Goal: Transaction & Acquisition: Purchase product/service

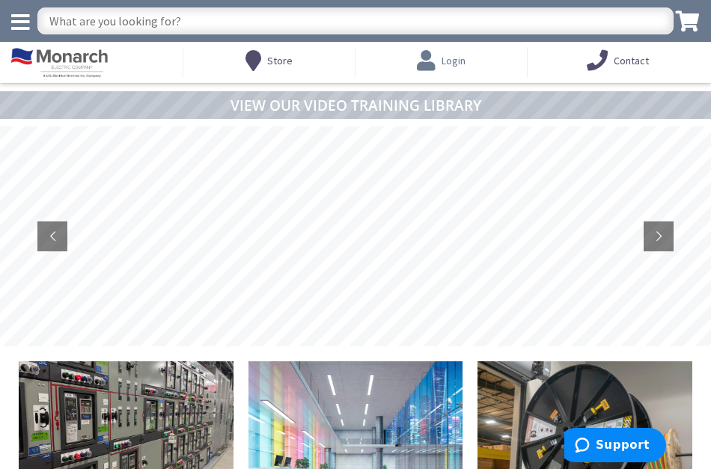
click at [433, 61] on icon at bounding box center [429, 60] width 25 height 27
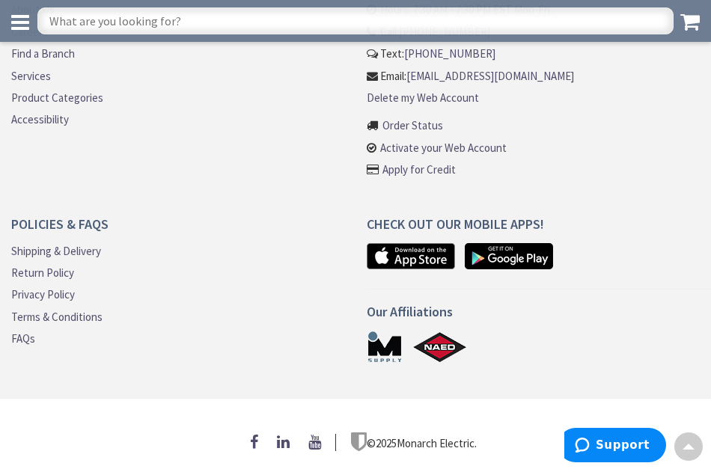
scroll to position [856, 0]
click at [58, 24] on input "text" at bounding box center [355, 20] width 636 height 27
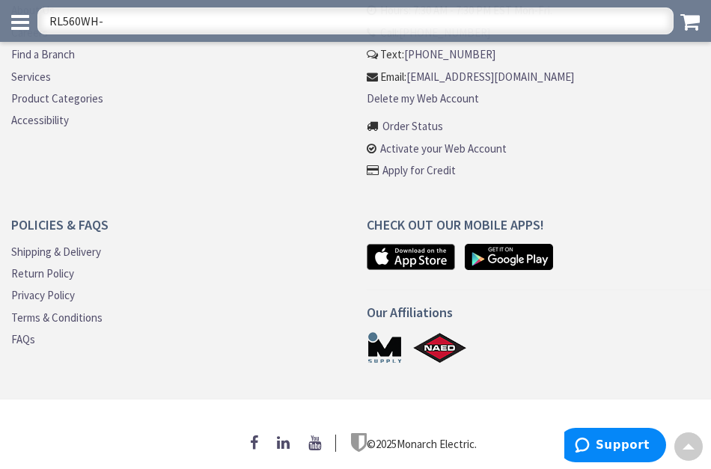
type input "RL560WH-R"
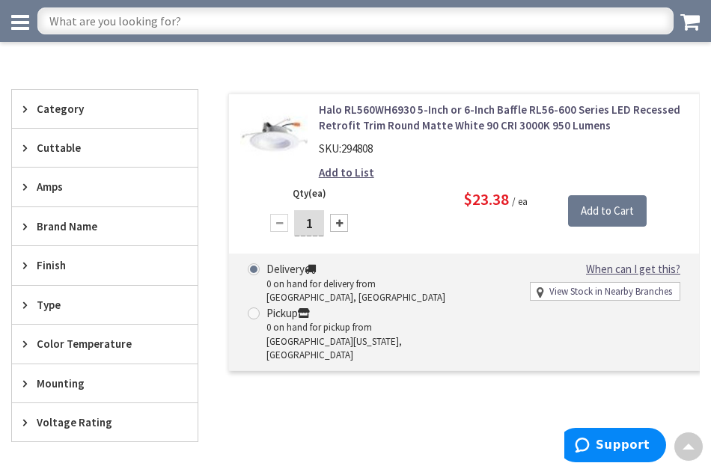
scroll to position [277, 0]
click at [412, 107] on link "Halo RL560WH6930 5-Inch or 6-Inch Baffle RL56-600 Series LED Recessed Retrofit …" at bounding box center [503, 118] width 369 height 32
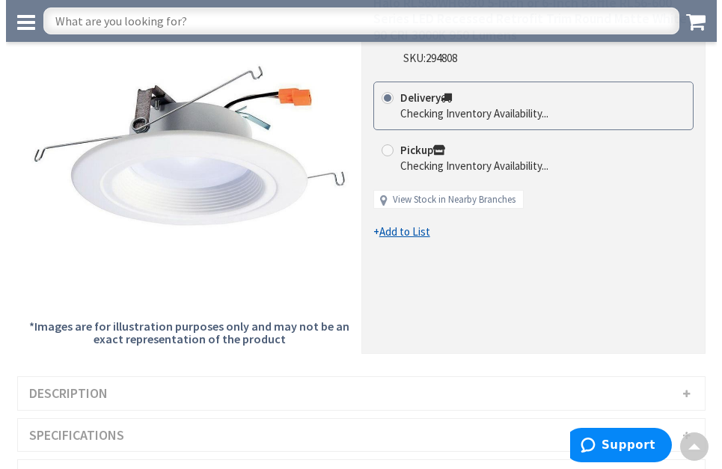
scroll to position [126, 0]
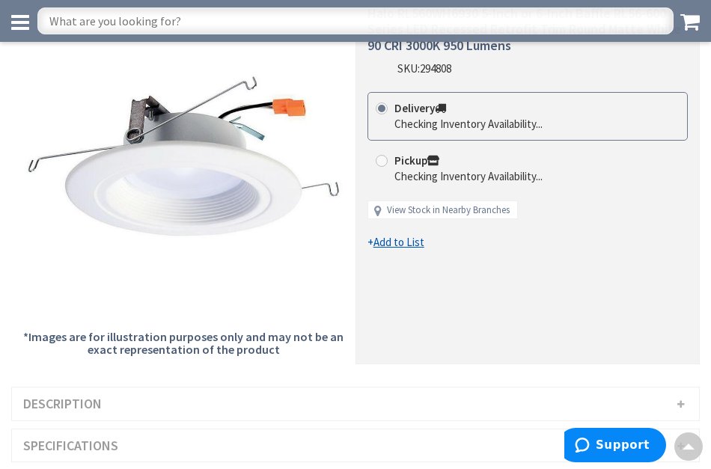
click at [401, 206] on link "View Stock in Nearby Branches" at bounding box center [448, 211] width 123 height 14
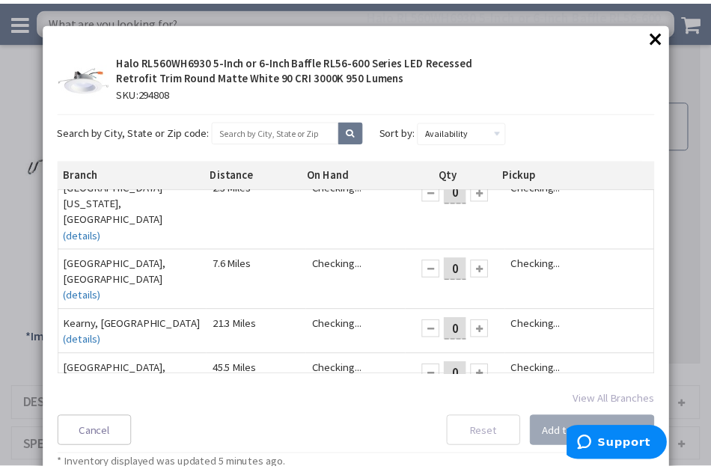
scroll to position [16, 0]
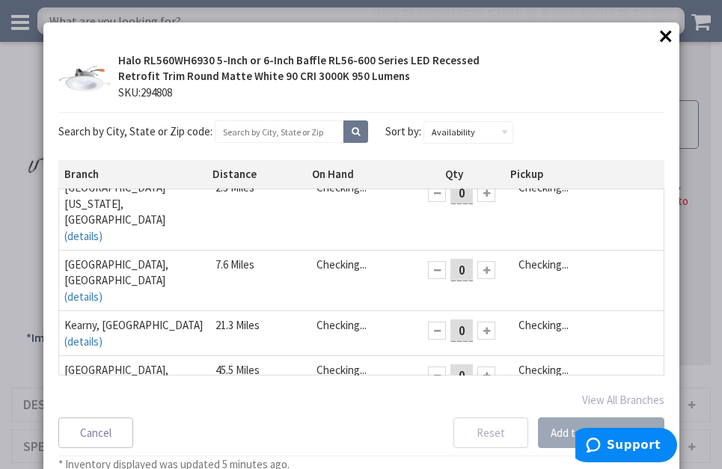
click at [657, 35] on button "×" at bounding box center [666, 36] width 22 height 22
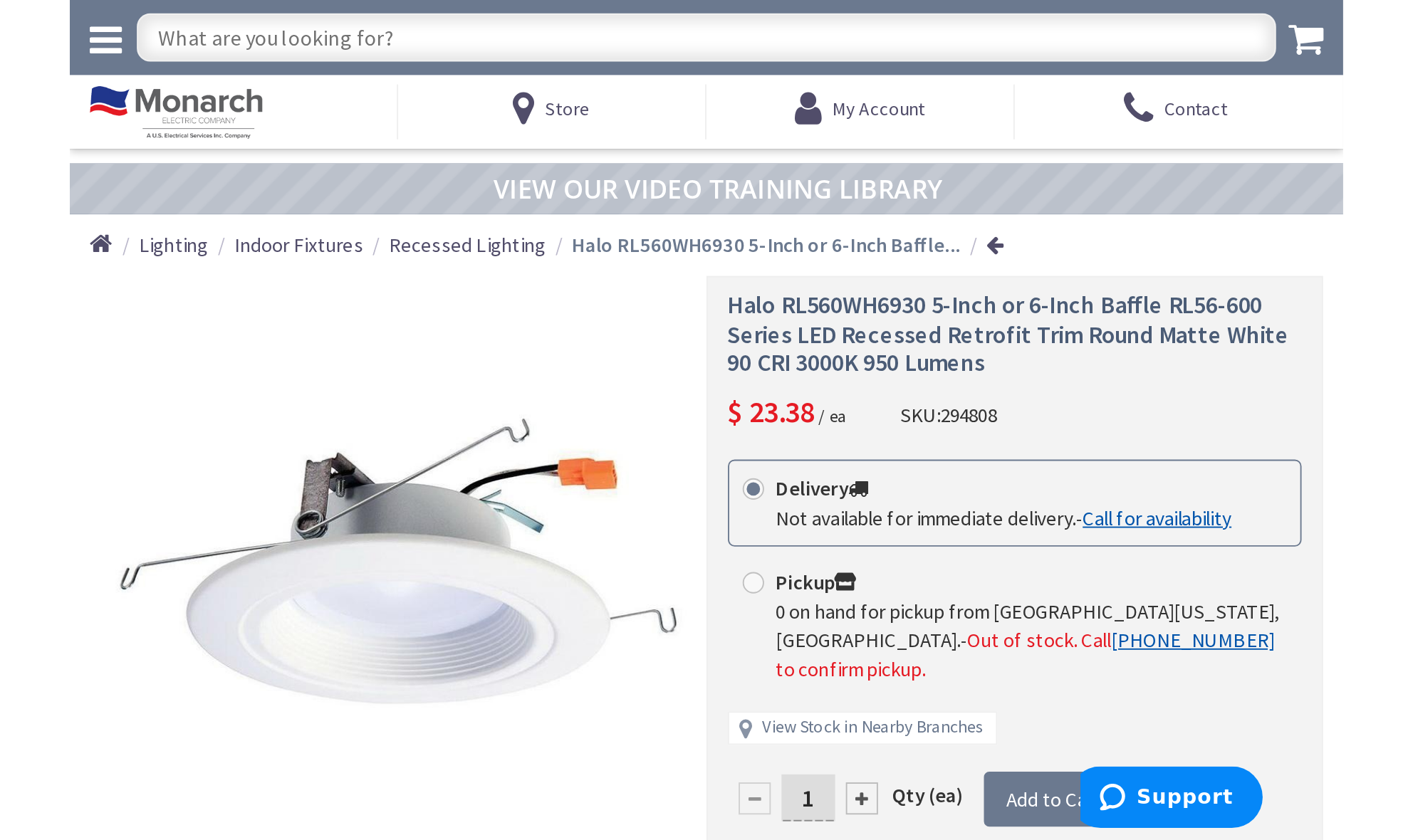
scroll to position [0, 0]
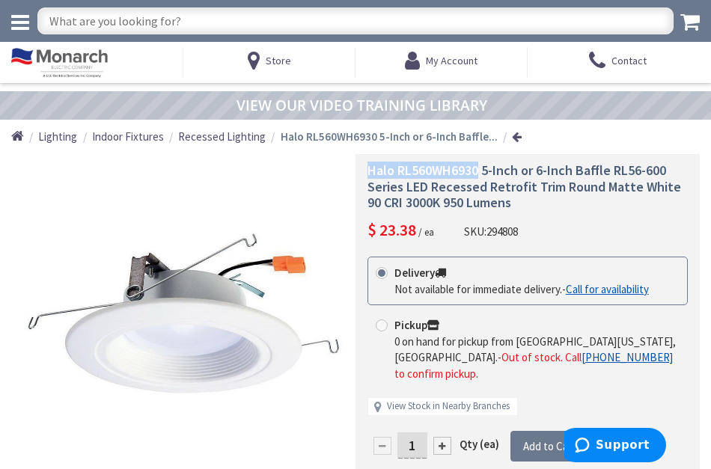
drag, startPoint x: 480, startPoint y: 169, endPoint x: 371, endPoint y: 169, distance: 108.5
click at [368, 169] on span "Halo RL560WH6930 5-Inch or 6-Inch Baffle RL56-600 Series LED Recessed Retrofit …" at bounding box center [525, 186] width 314 height 49
copy span "Halo RL560WH6930"
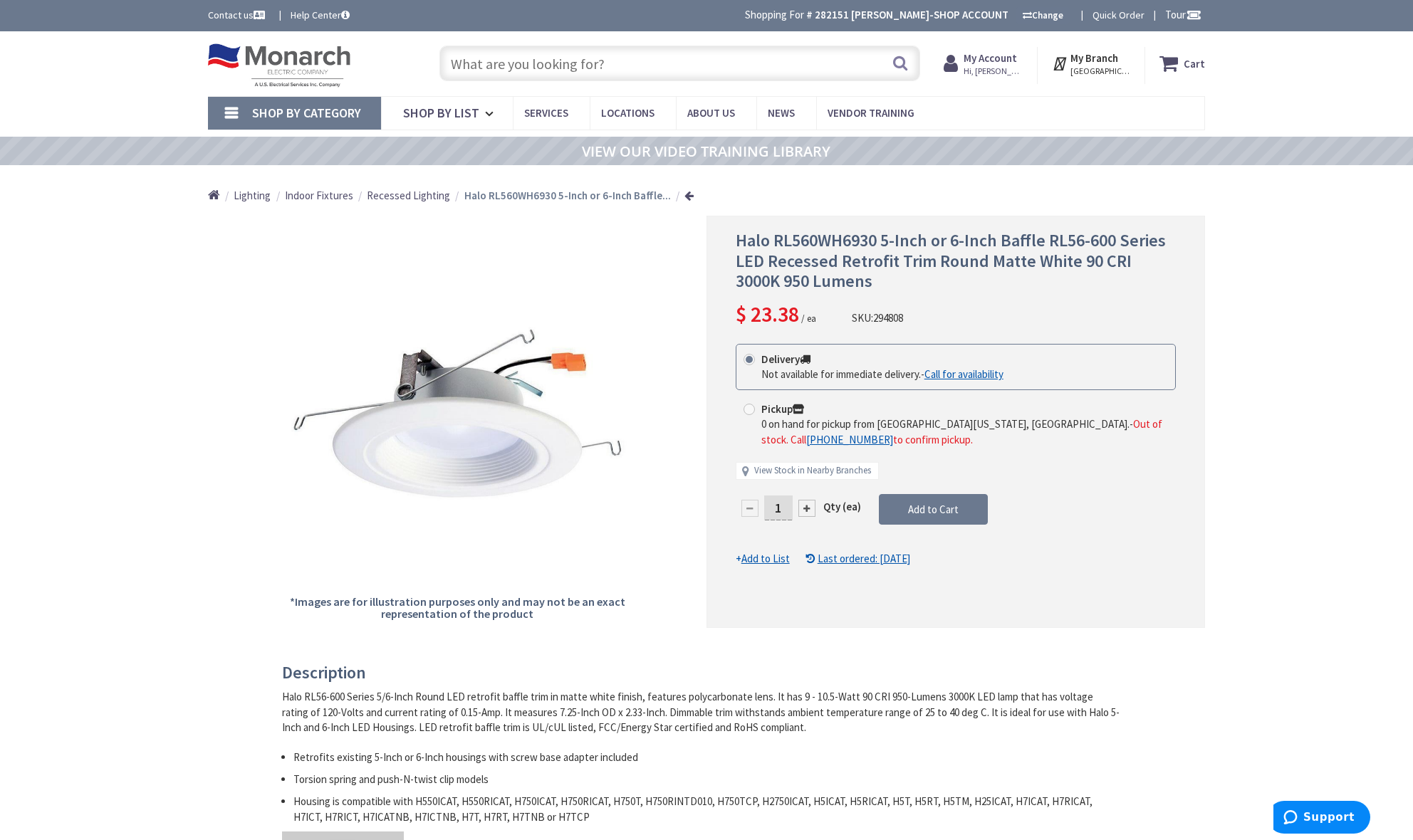
drag, startPoint x: 605, startPoint y: 64, endPoint x: 444, endPoint y: 61, distance: 161.0
click at [444, 61] on input "text" at bounding box center [679, 63] width 481 height 35
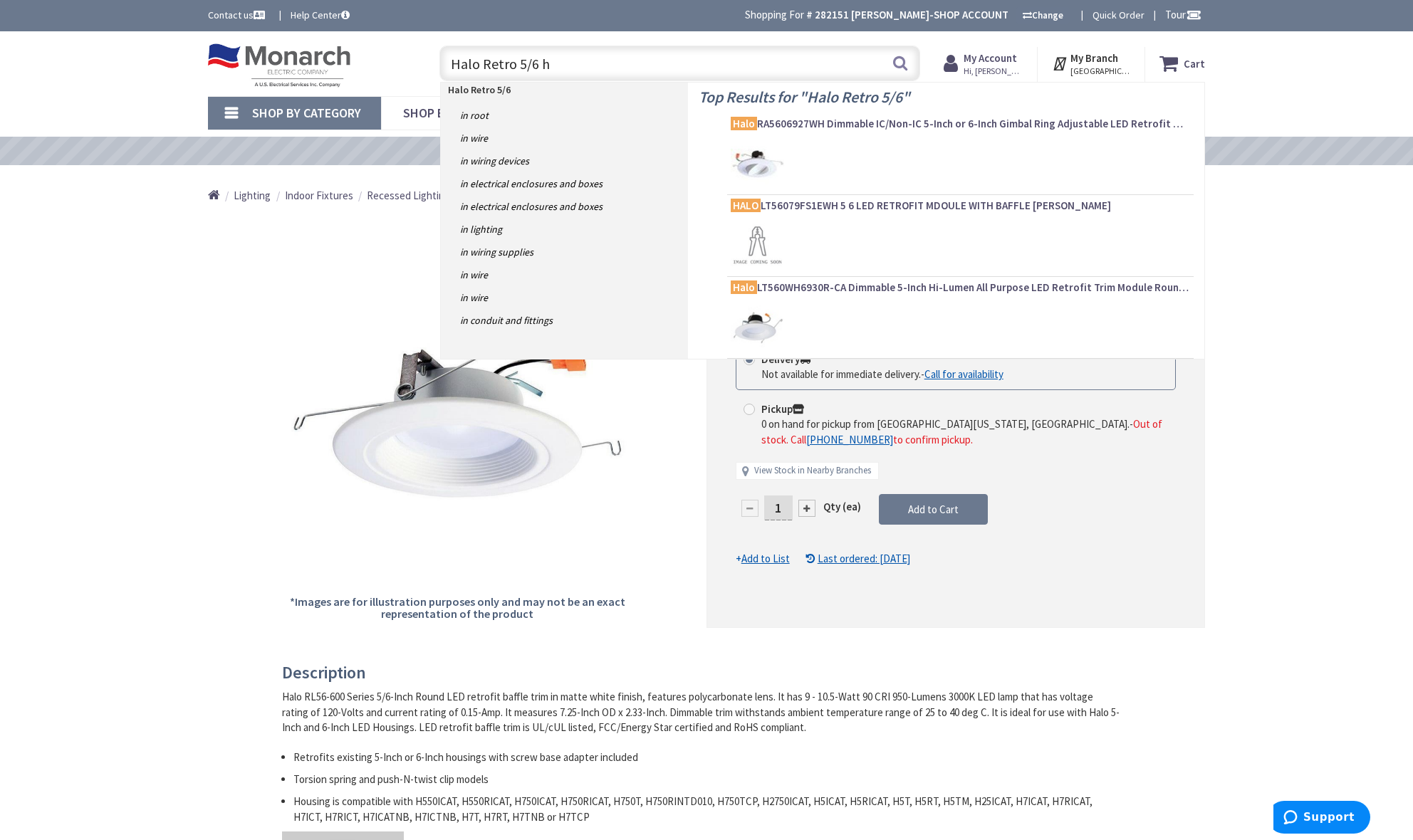
type input "Halo Retro 5/6 hh"
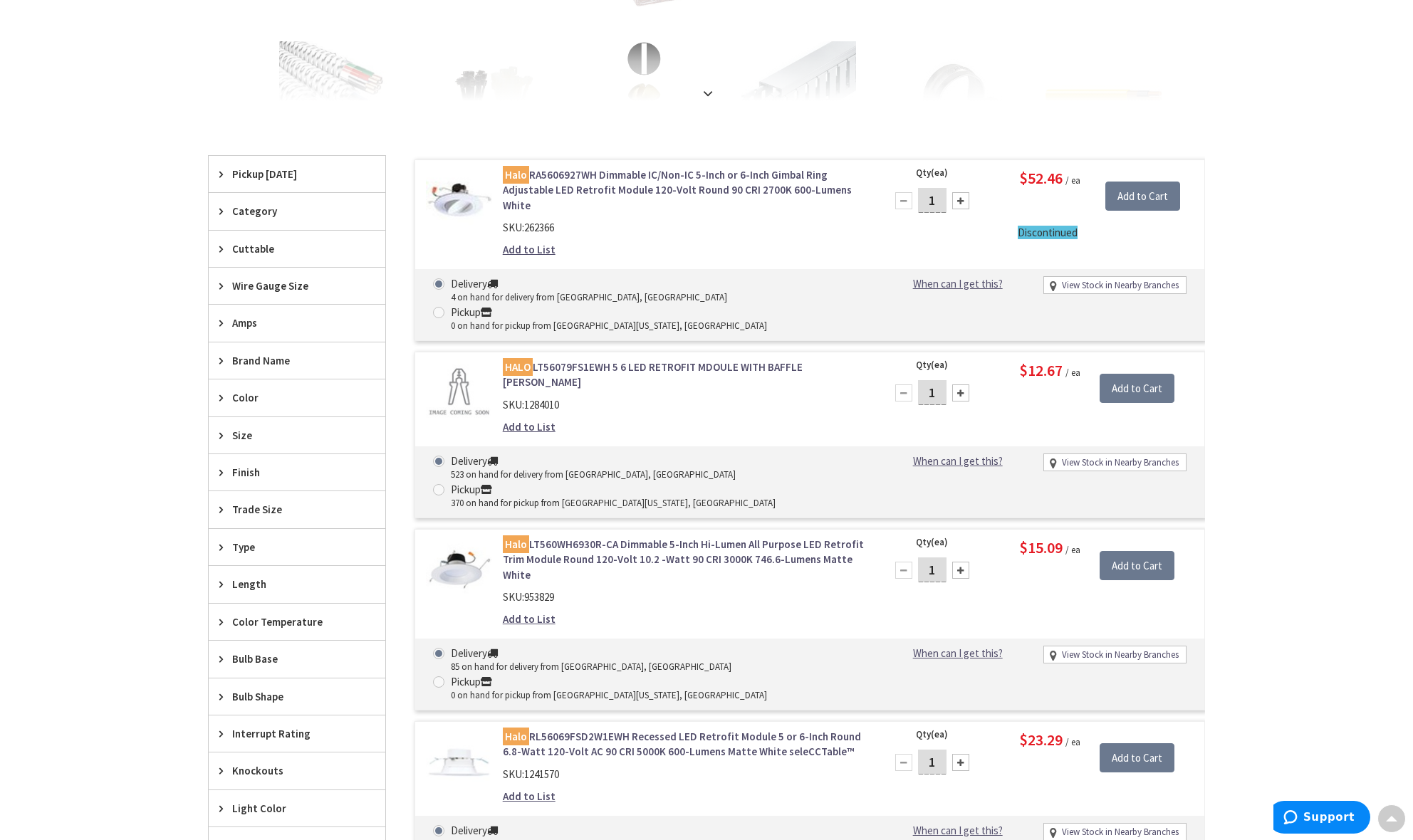
scroll to position [333, 1]
click at [962, 560] on div at bounding box center [961, 569] width 17 height 17
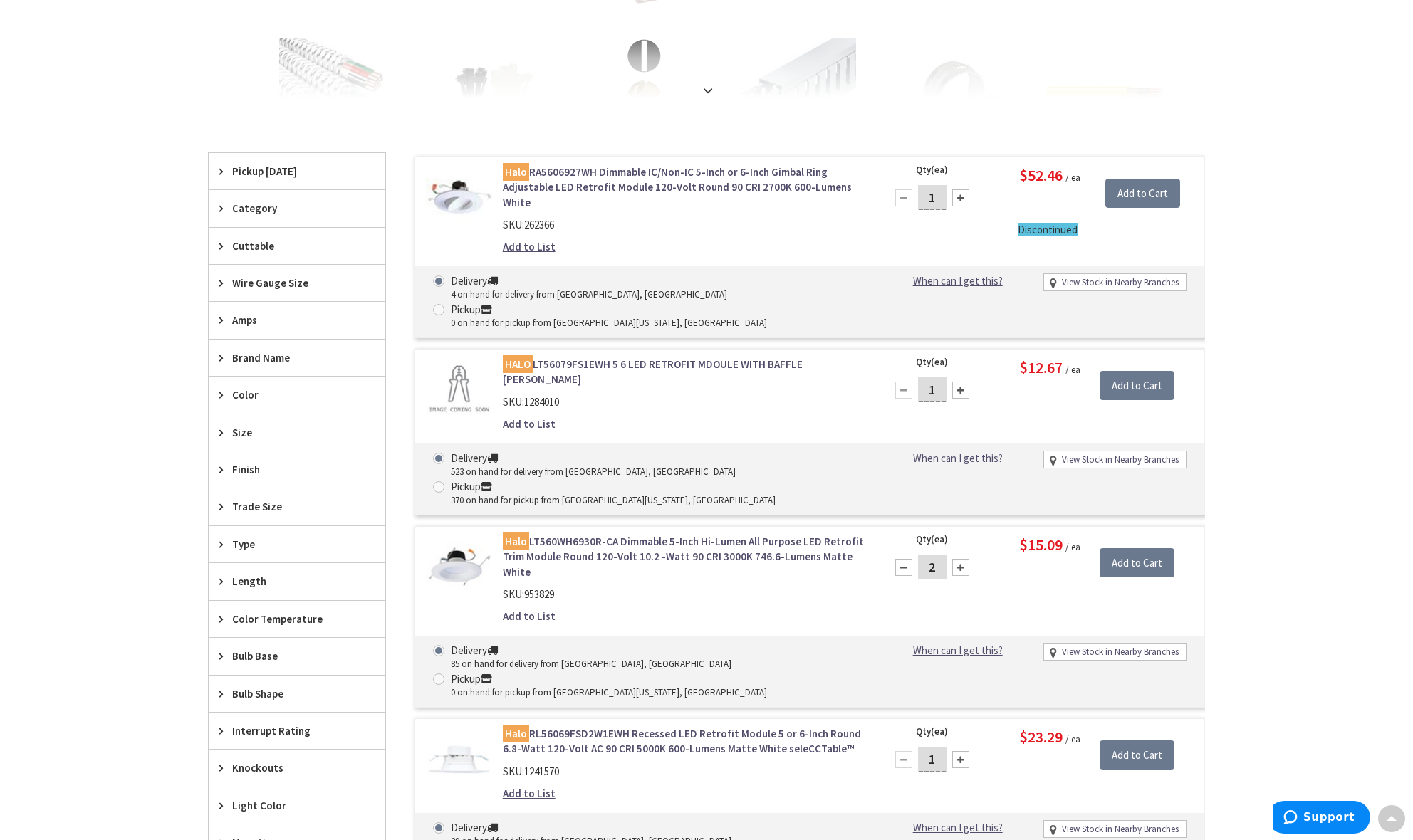
click at [962, 559] on div at bounding box center [961, 568] width 17 height 17
type input "3"
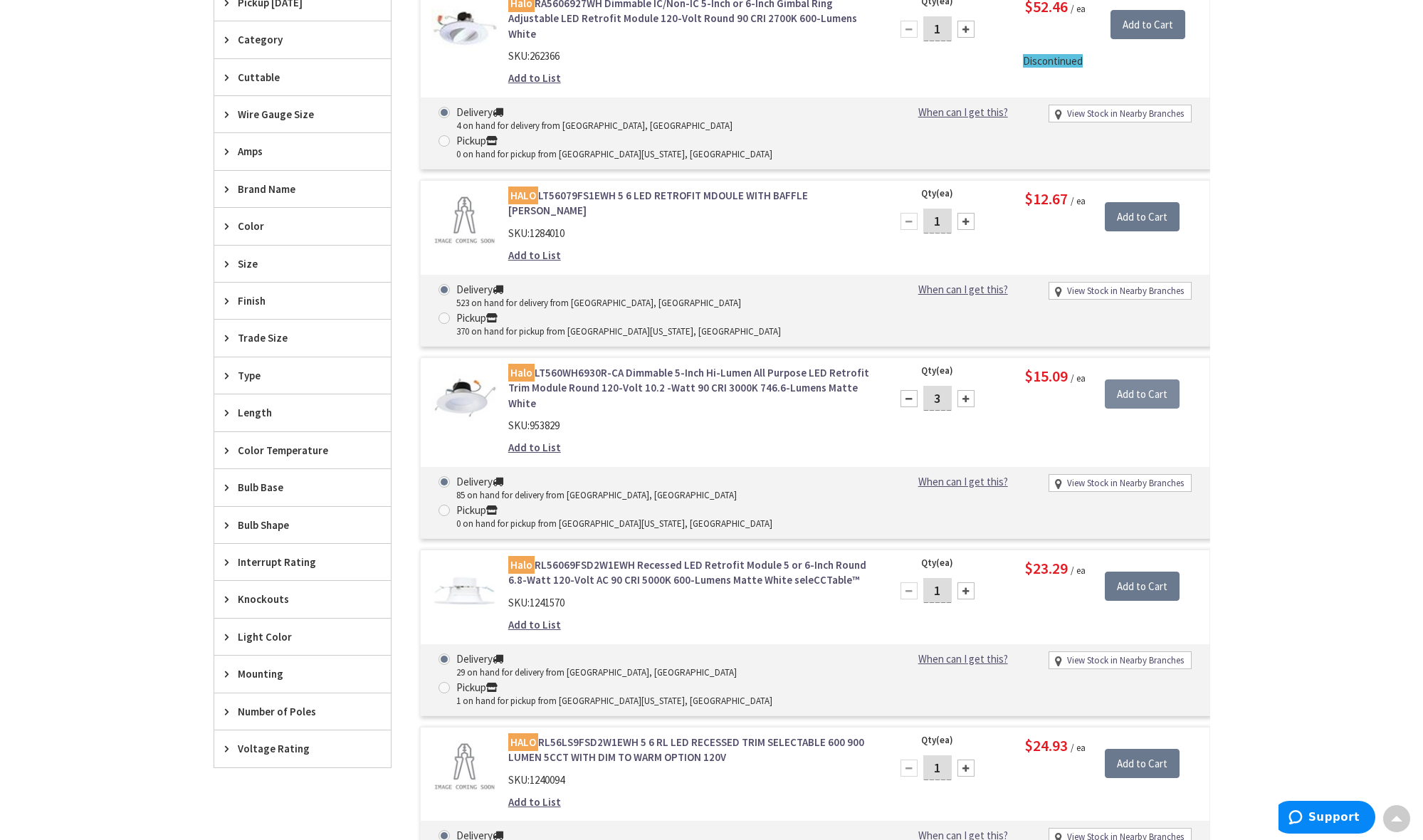
scroll to position [502, 0]
click at [1136, 380] on input "Add to Cart" at bounding box center [1137, 394] width 75 height 29
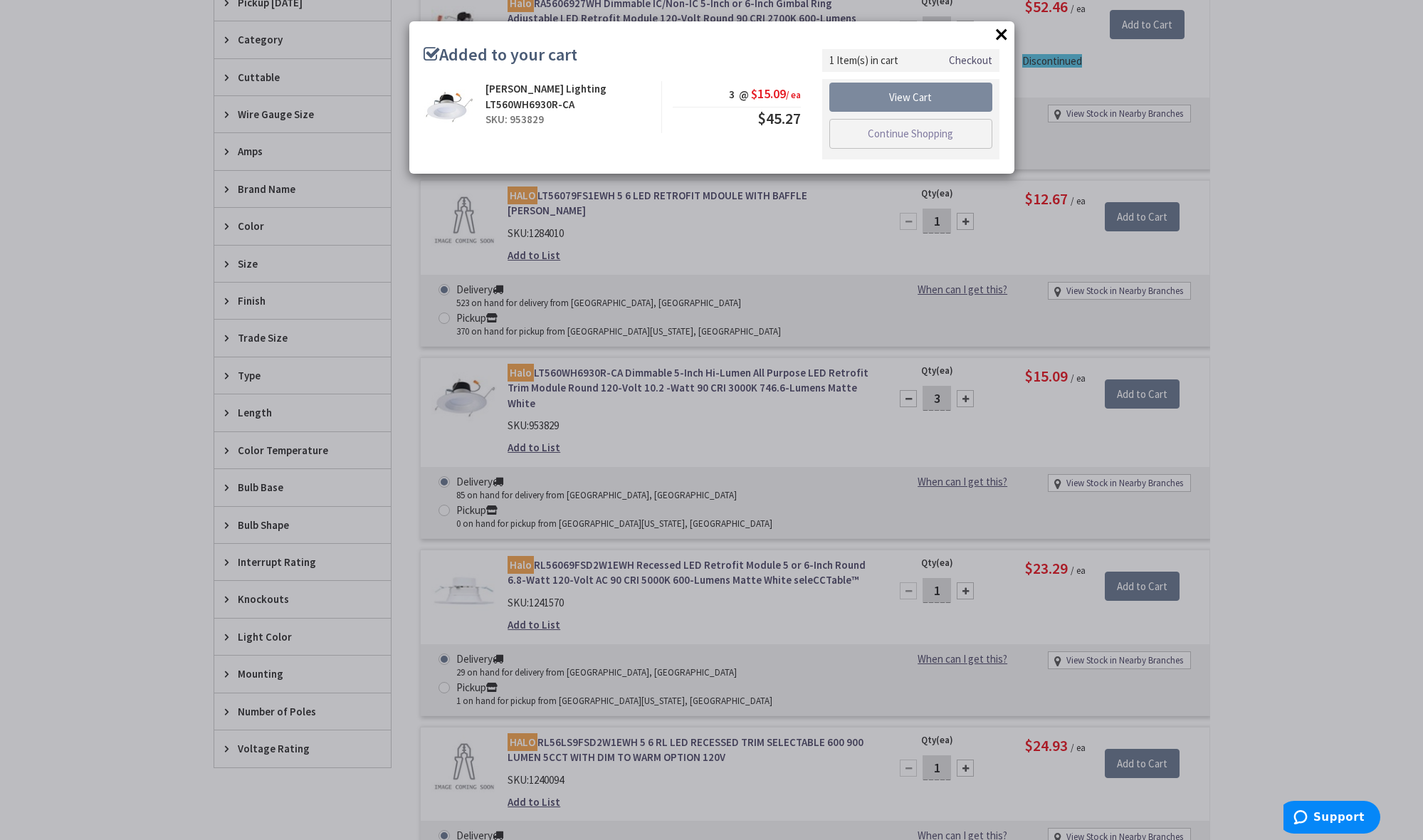
click at [889, 95] on link "View Cart" at bounding box center [911, 97] width 164 height 29
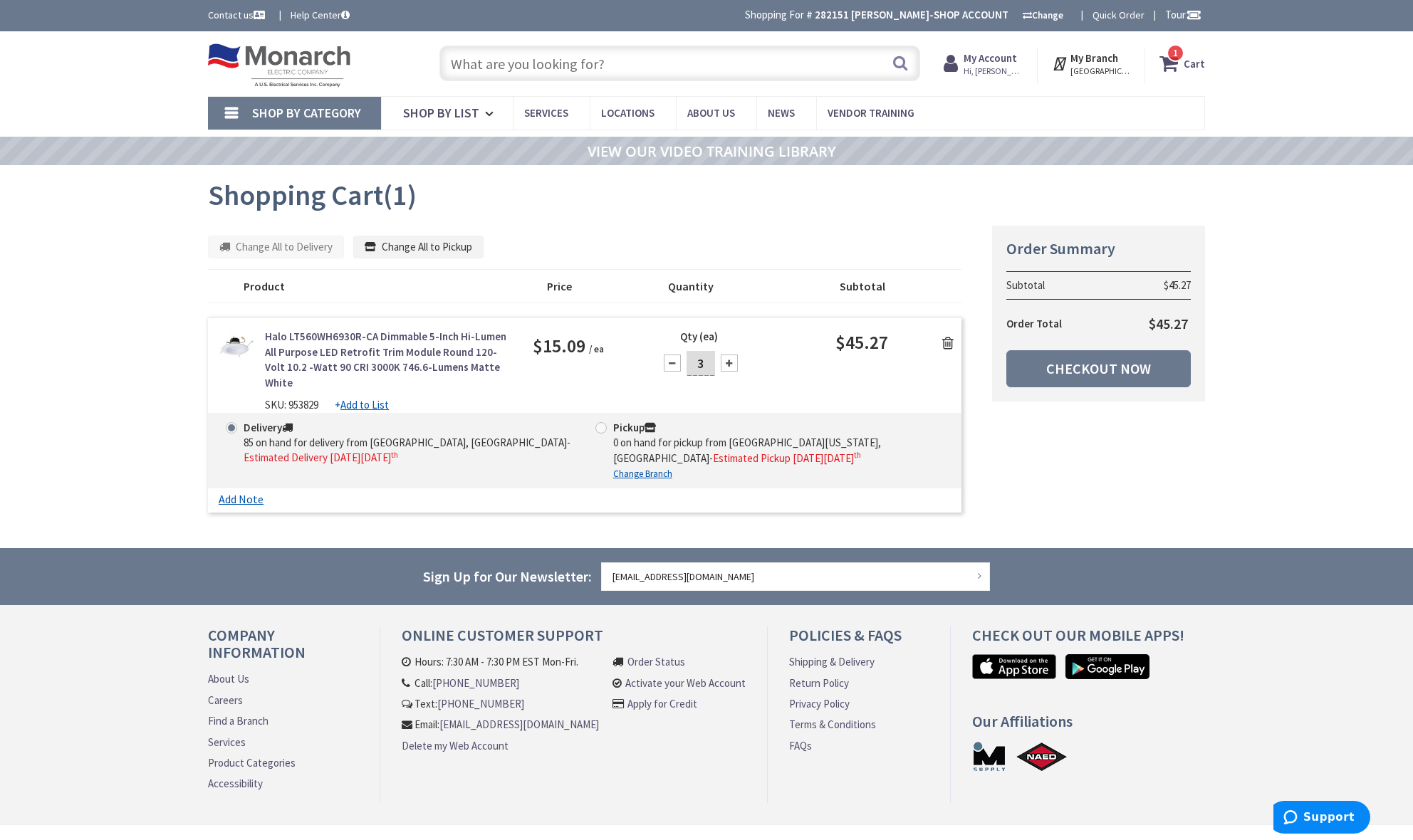
click at [240, 493] on link "Add Note" at bounding box center [241, 499] width 45 height 13
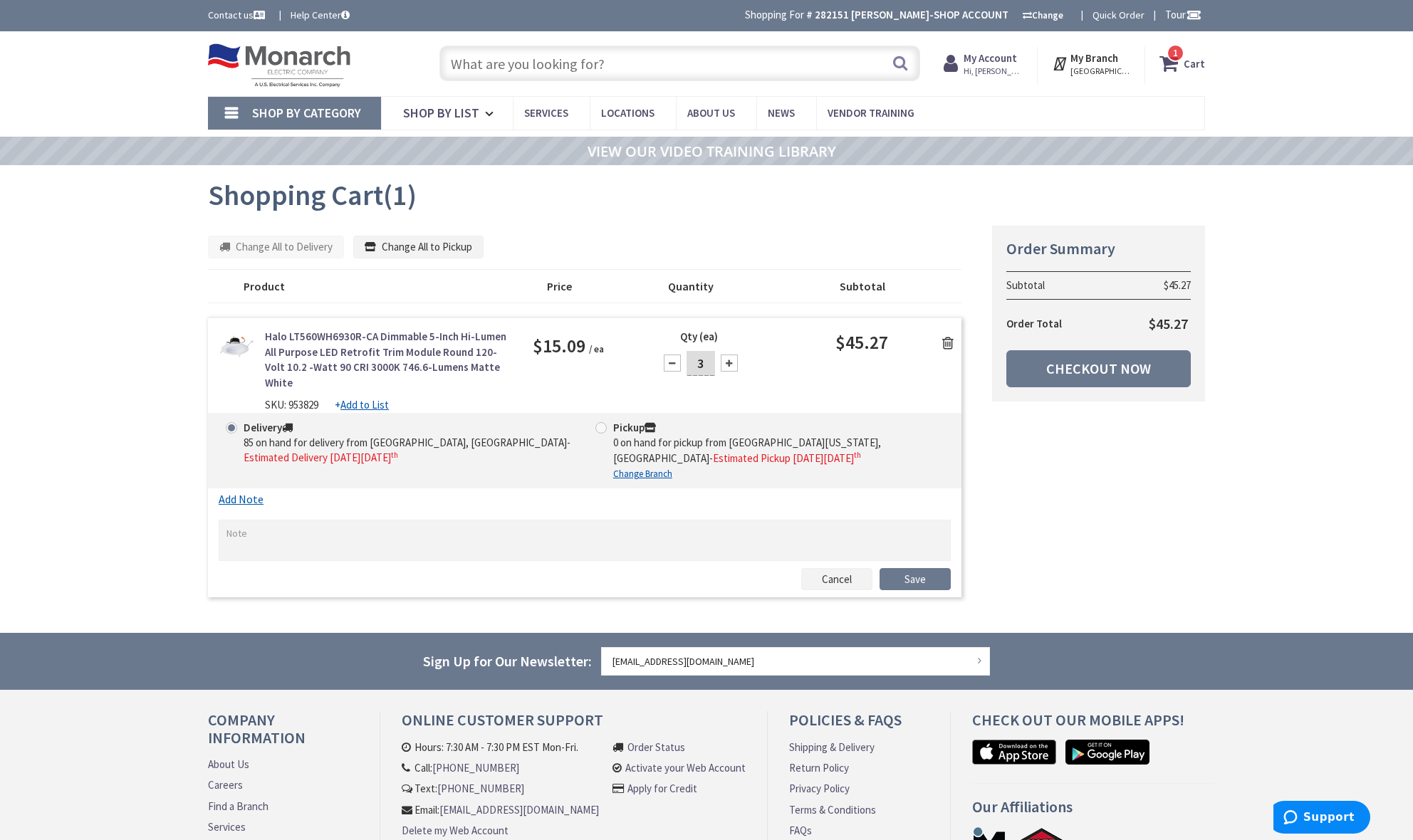
click at [245, 519] on textarea at bounding box center [584, 539] width 732 height 41
type textarea "PO 4591"
click at [908, 568] on link "Save" at bounding box center [914, 579] width 71 height 23
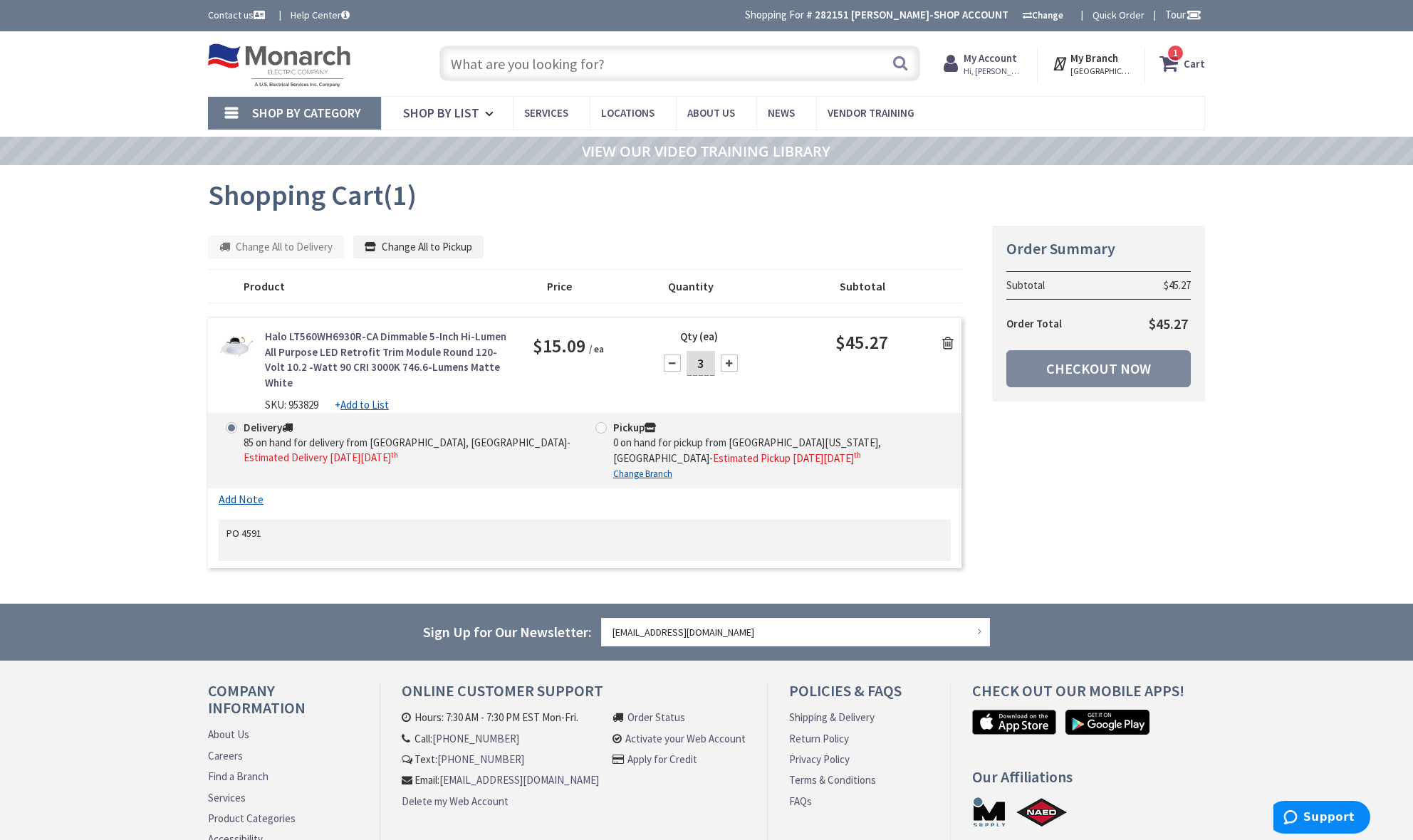
click at [1044, 370] on link "Checkout Now" at bounding box center [1099, 368] width 185 height 37
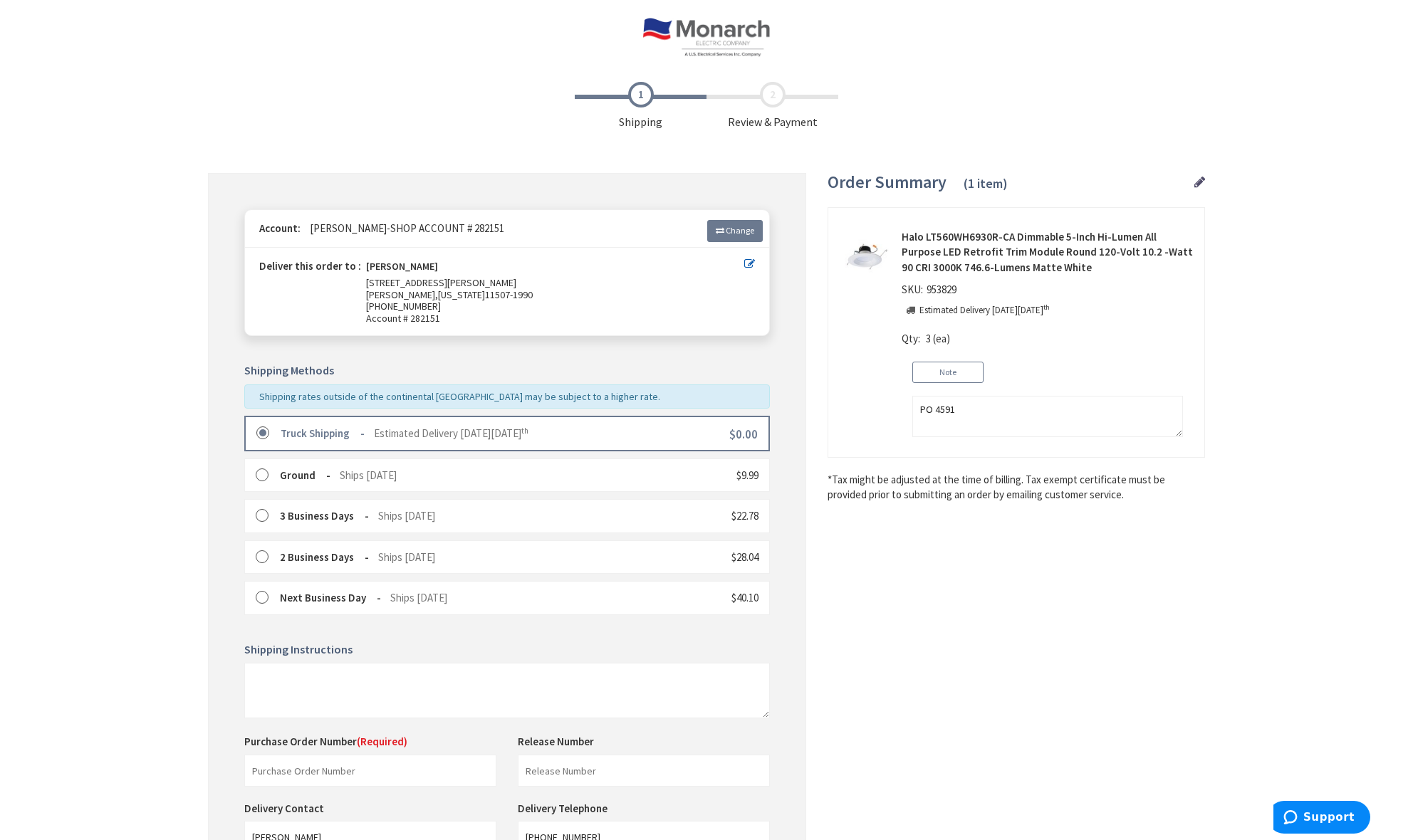
click at [258, 426] on label at bounding box center [266, 433] width 22 height 14
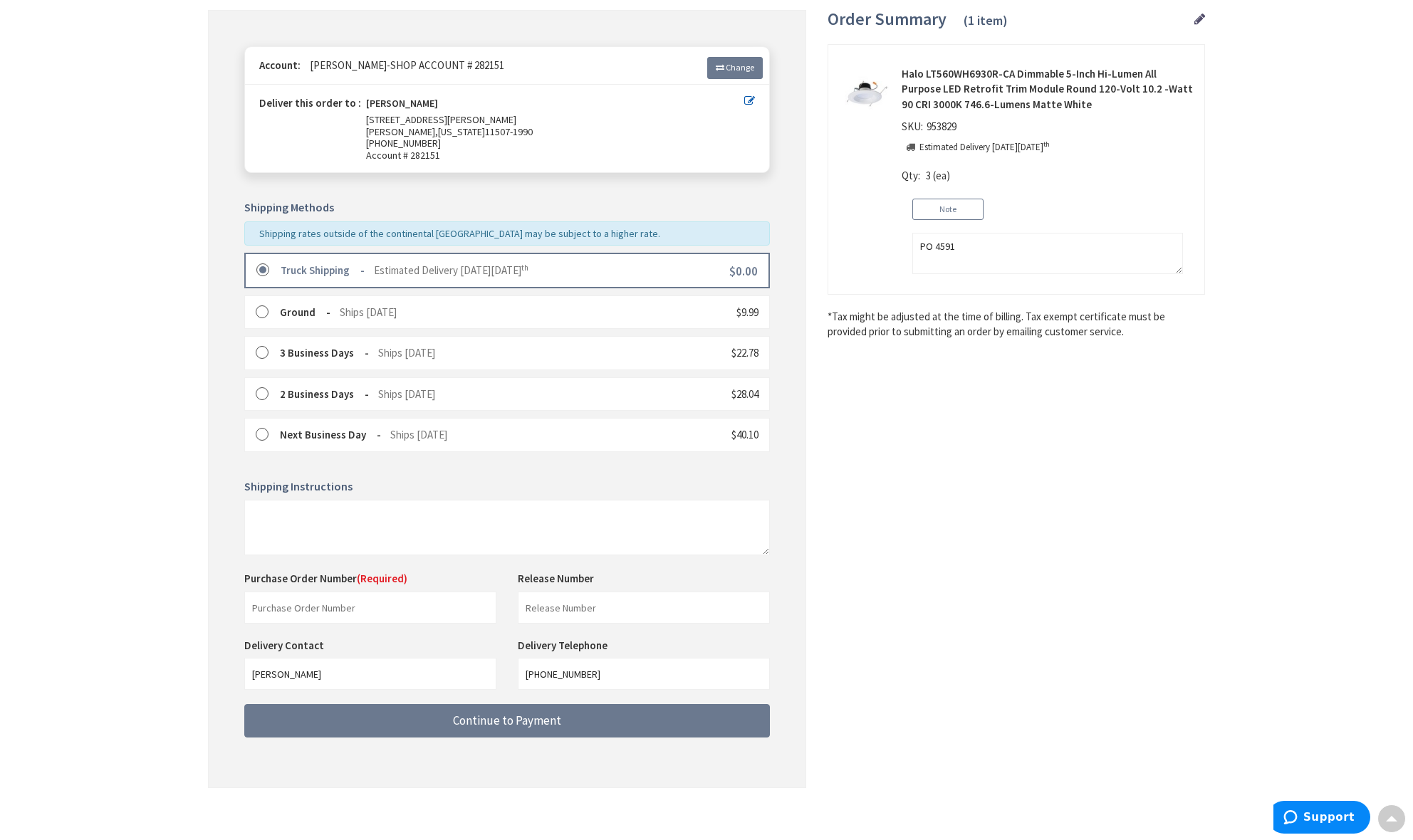
scroll to position [163, 0]
click at [260, 599] on input "text" at bounding box center [370, 609] width 252 height 32
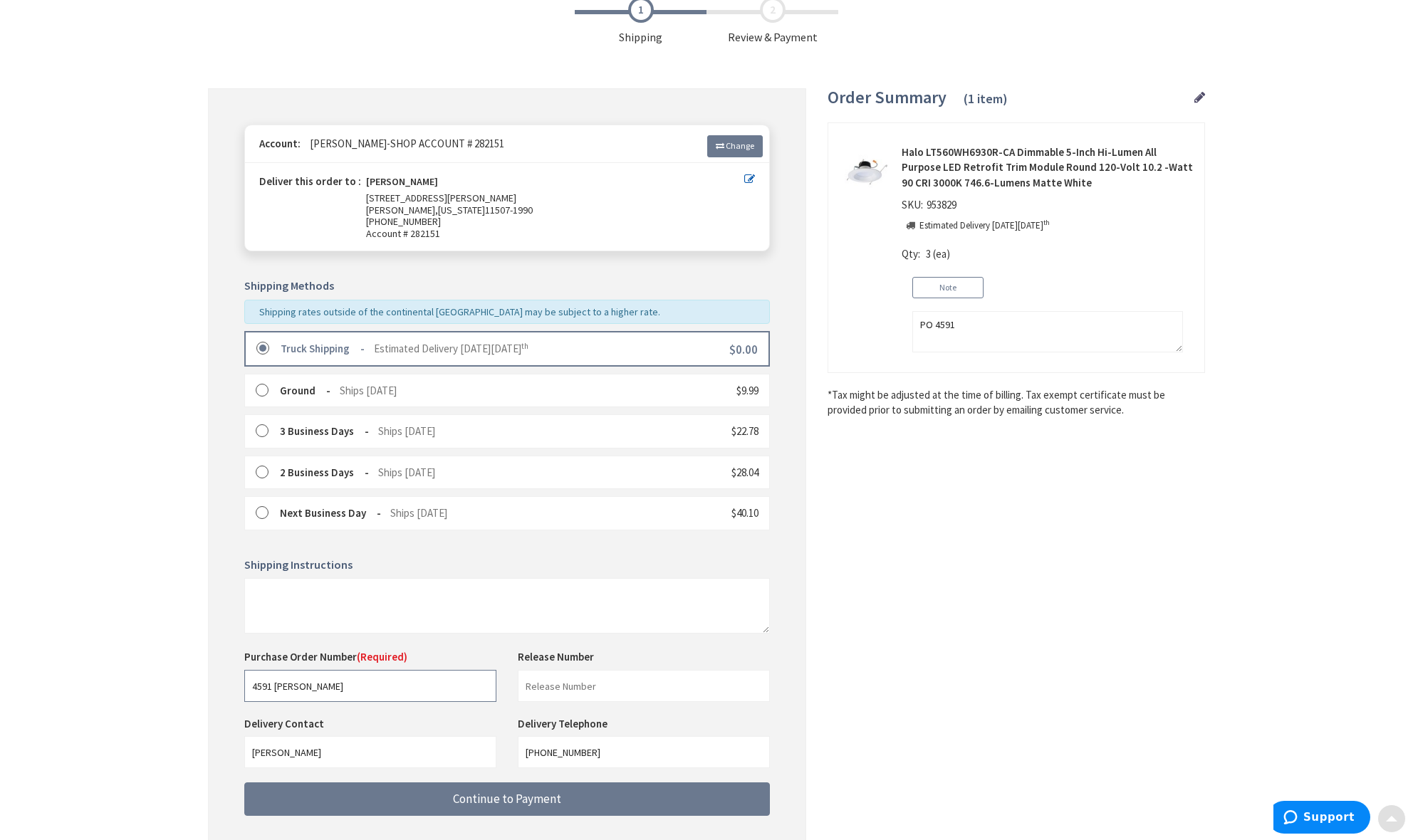
scroll to position [86, 0]
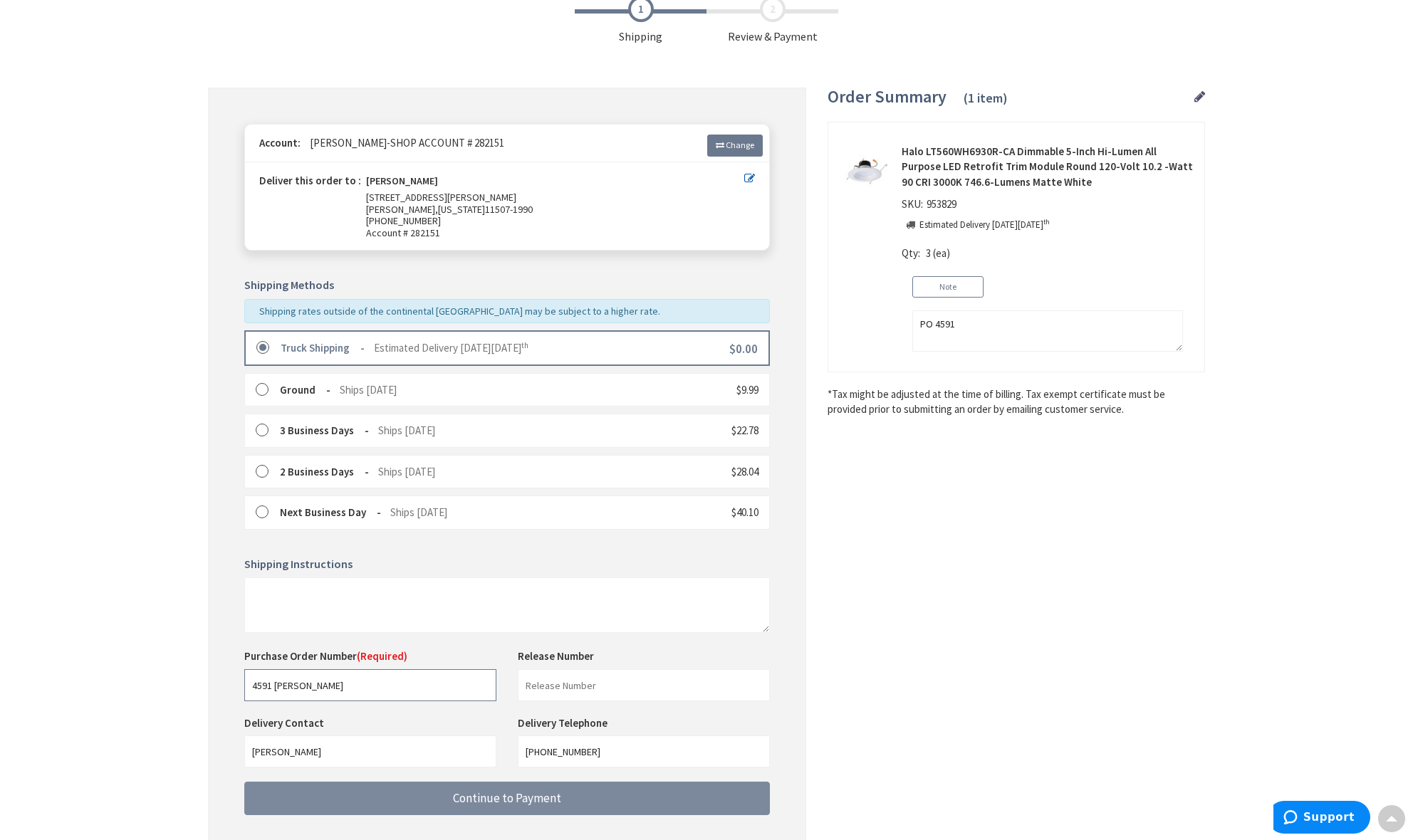
type input "4591 [PERSON_NAME]"
click at [502, 782] on button "Continue to Payment" at bounding box center [507, 798] width 525 height 33
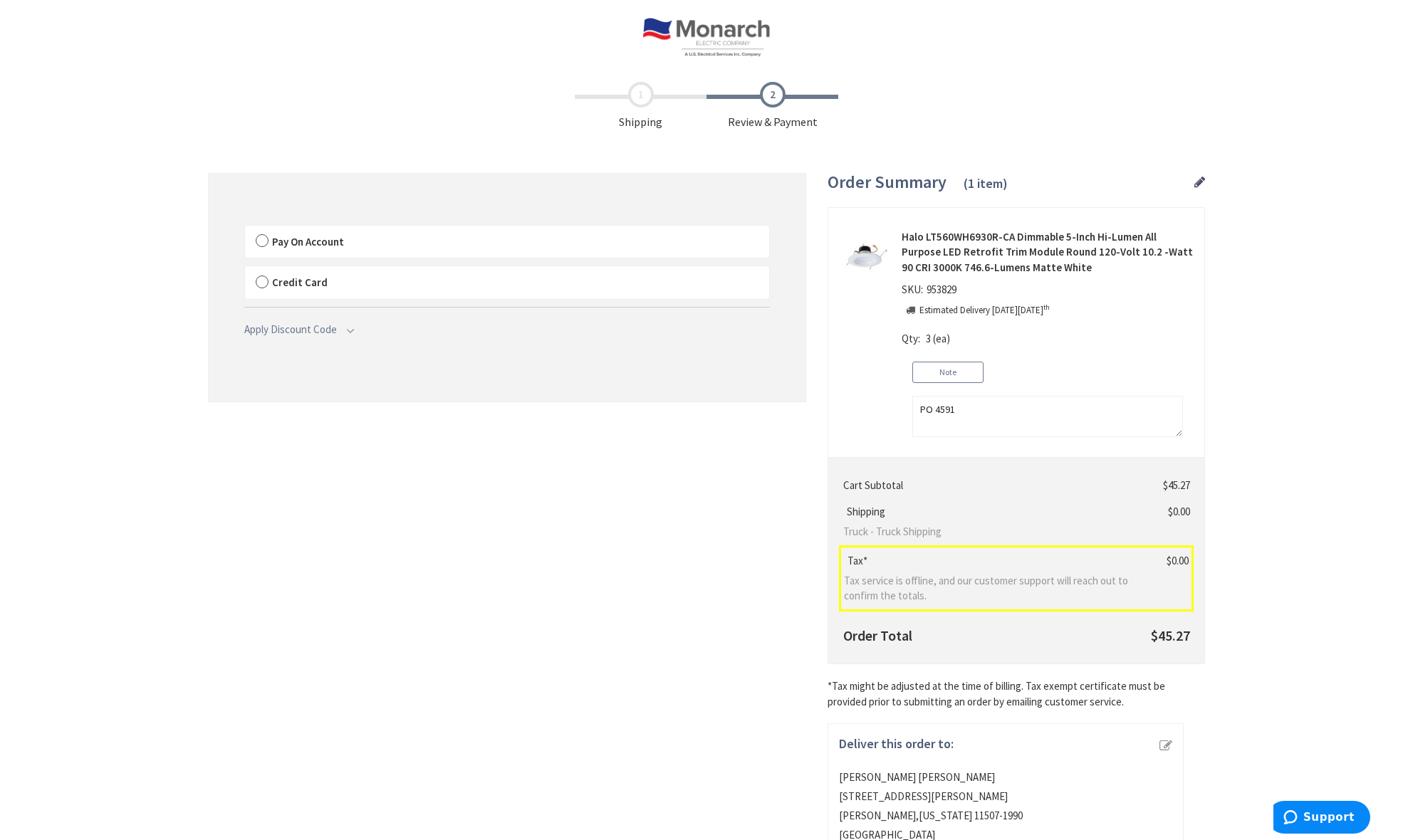
drag, startPoint x: 262, startPoint y: 235, endPoint x: 279, endPoint y: 235, distance: 17.0
click at [262, 235] on label "Pay On Account" at bounding box center [506, 242] width 524 height 32
click at [245, 228] on input "Pay On Account" at bounding box center [245, 228] width 0 height 0
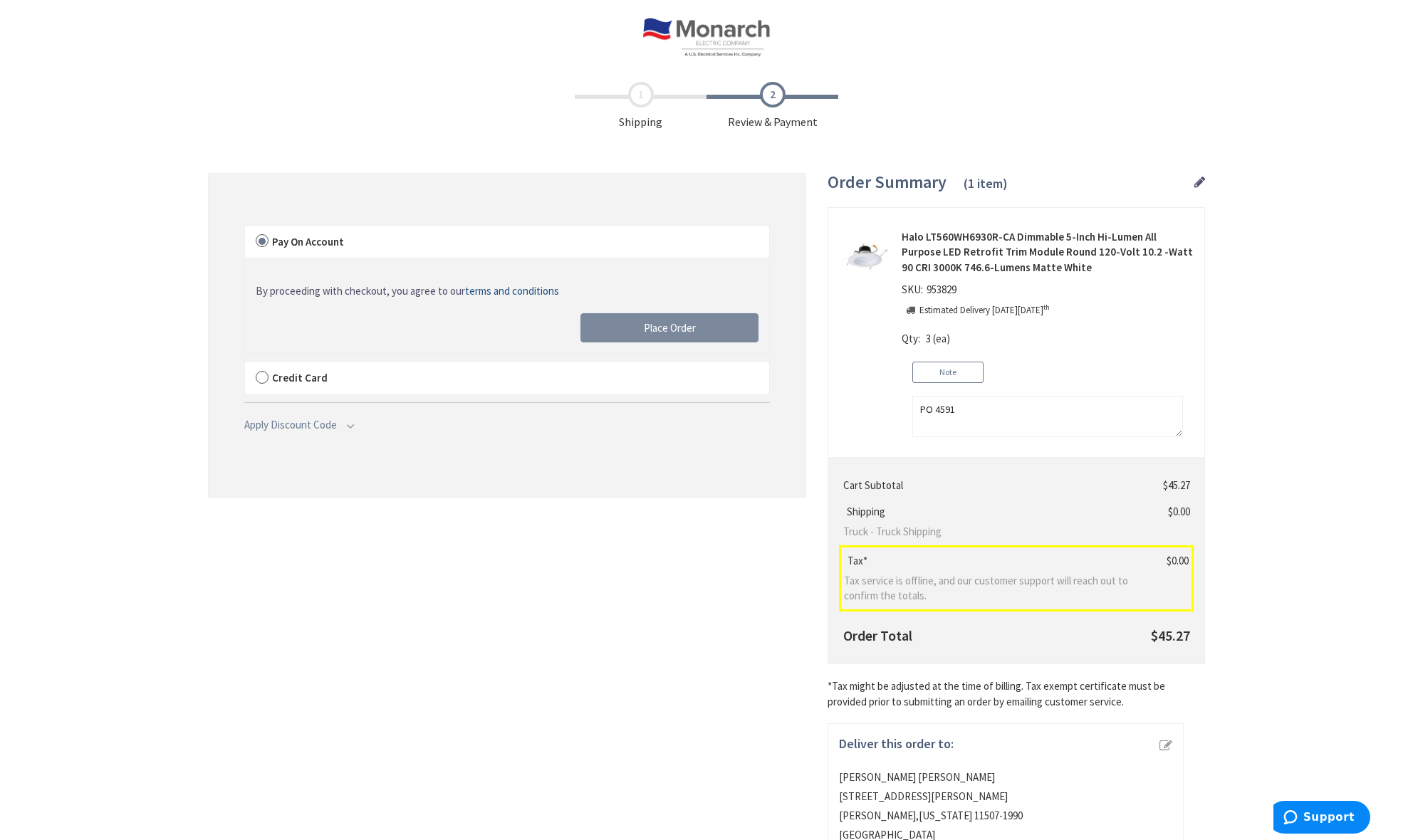
click at [691, 329] on span "Place Order" at bounding box center [670, 328] width 52 height 13
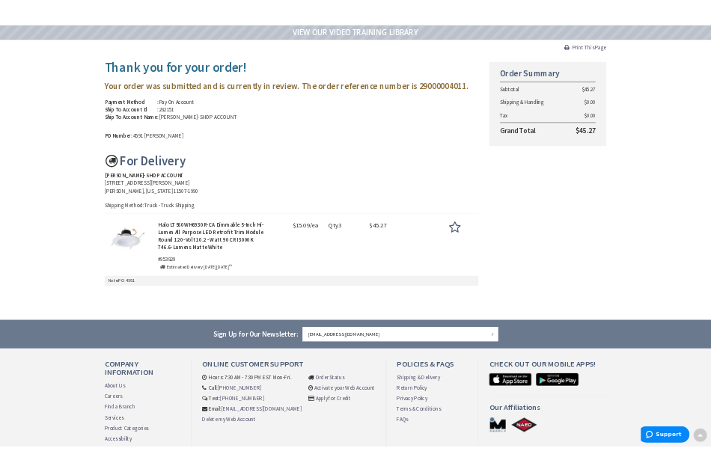
scroll to position [137, 0]
